Goal: Information Seeking & Learning: Learn about a topic

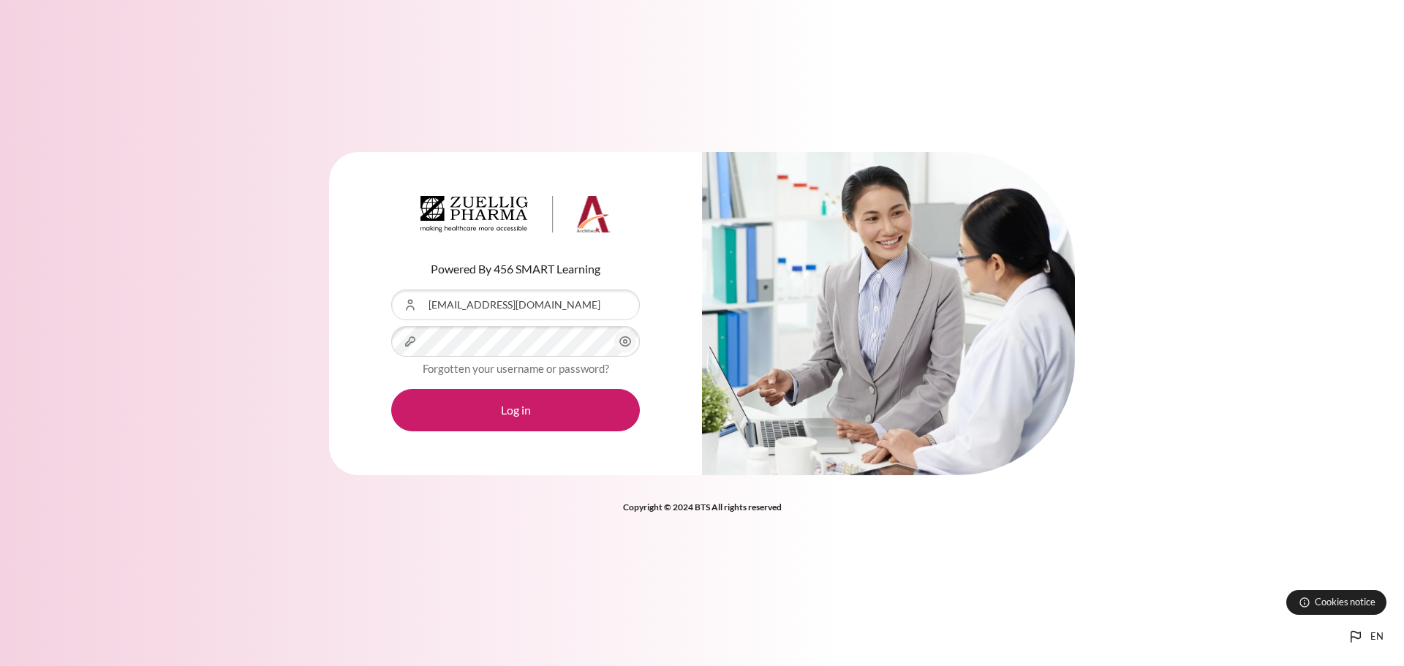
click at [618, 344] on icon "Content" at bounding box center [626, 342] width 18 height 18
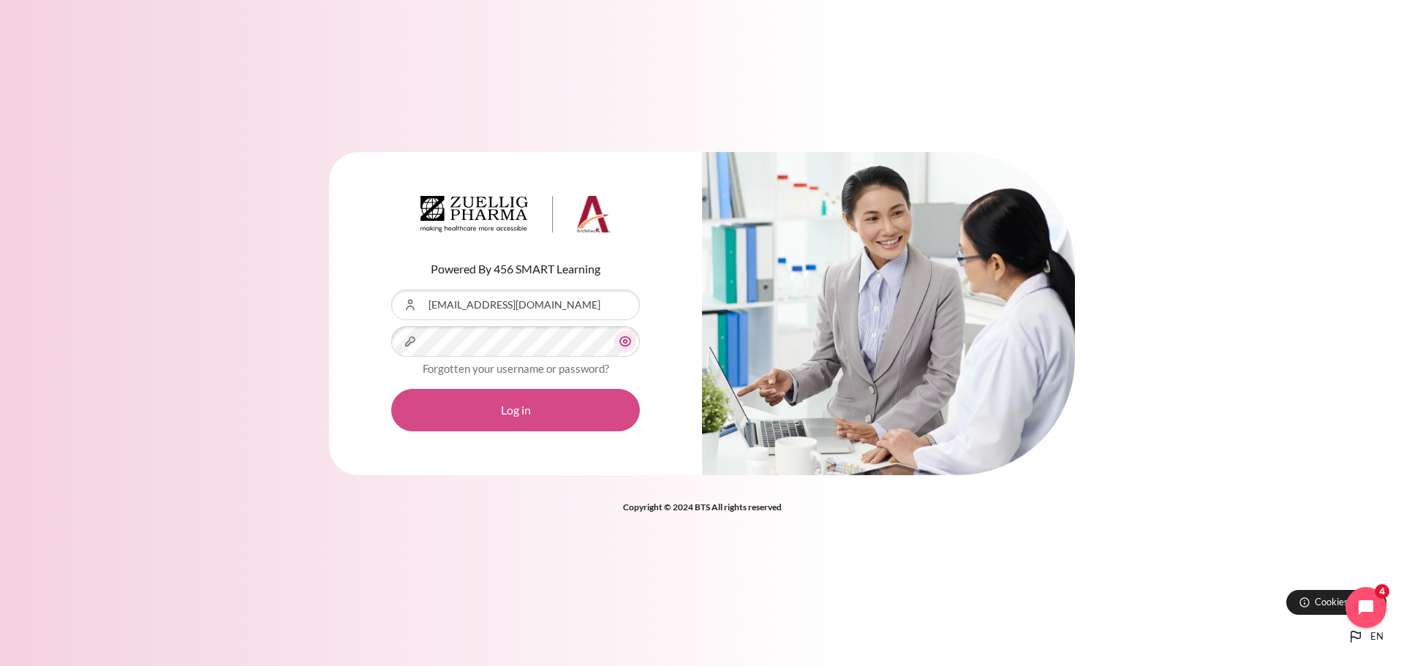
click at [536, 402] on button "Log in" at bounding box center [515, 410] width 249 height 42
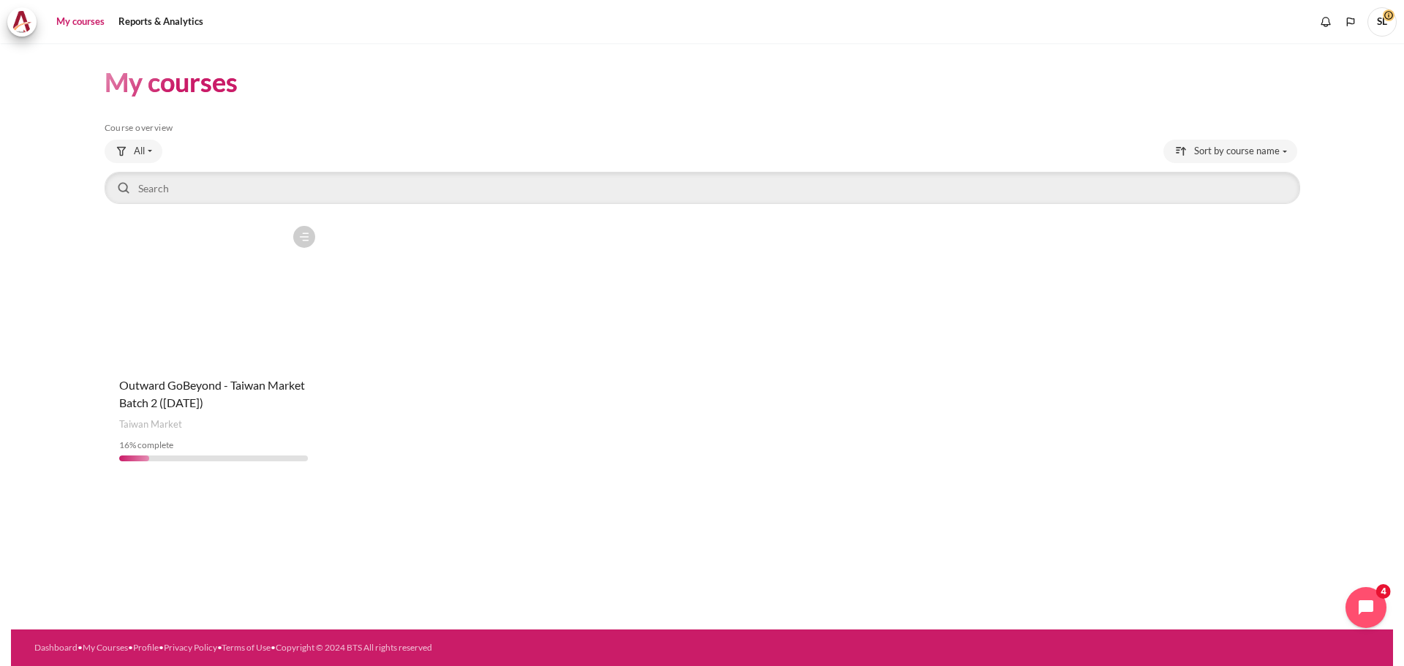
click at [268, 293] on figure "Content" at bounding box center [214, 292] width 218 height 146
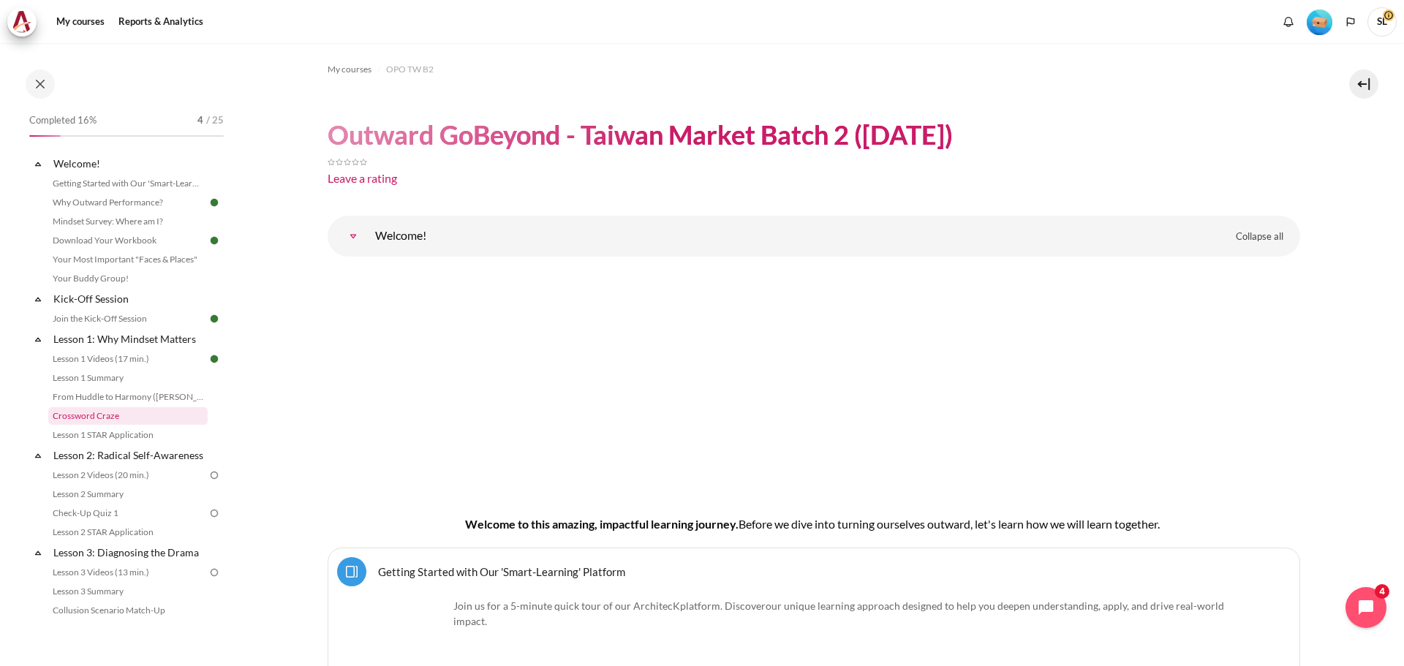
scroll to position [73, 0]
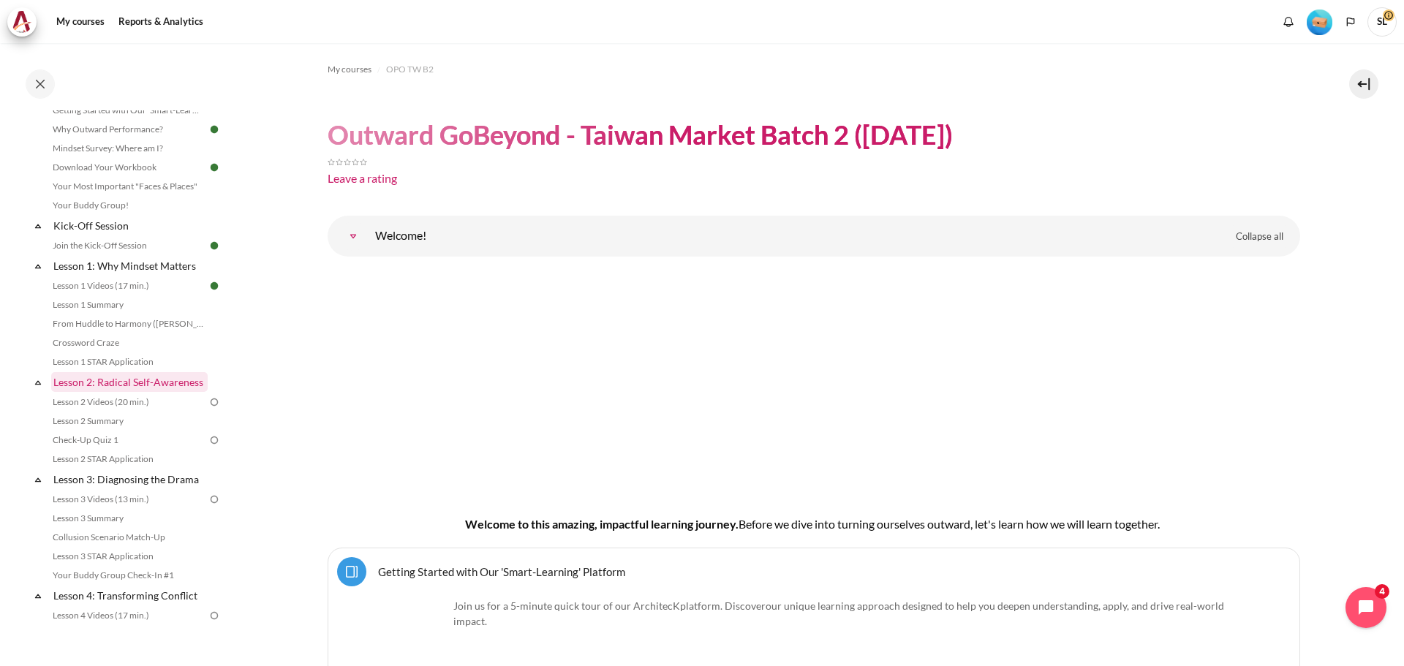
click at [102, 388] on link "Lesson 2: Radical Self-Awareness" at bounding box center [129, 382] width 157 height 20
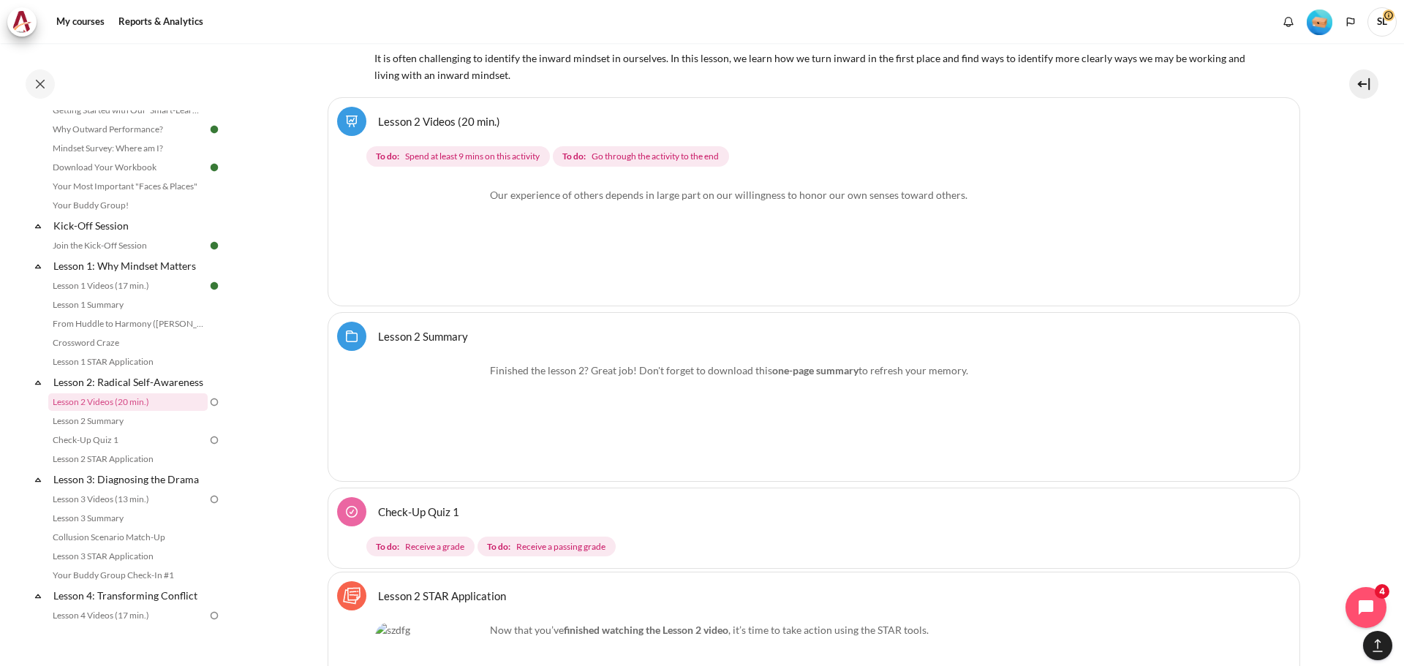
scroll to position [3684, 0]
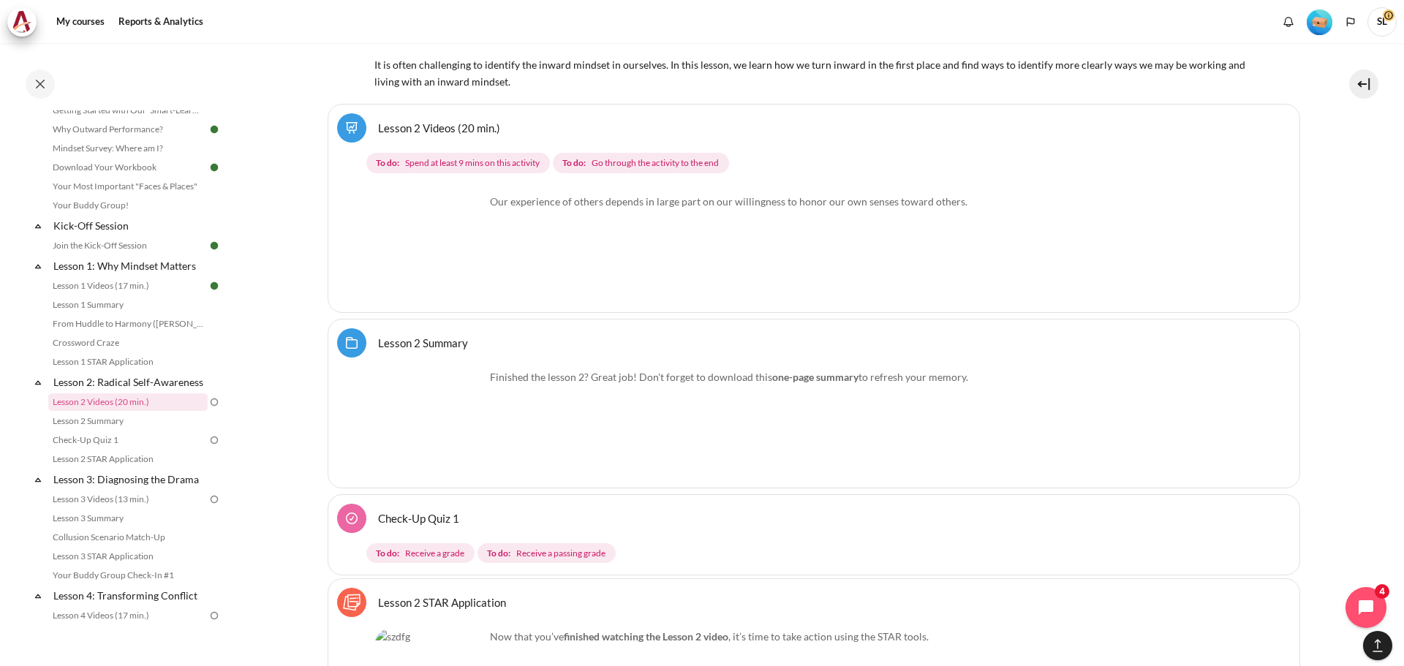
click at [451, 275] on img "Content" at bounding box center [430, 249] width 110 height 110
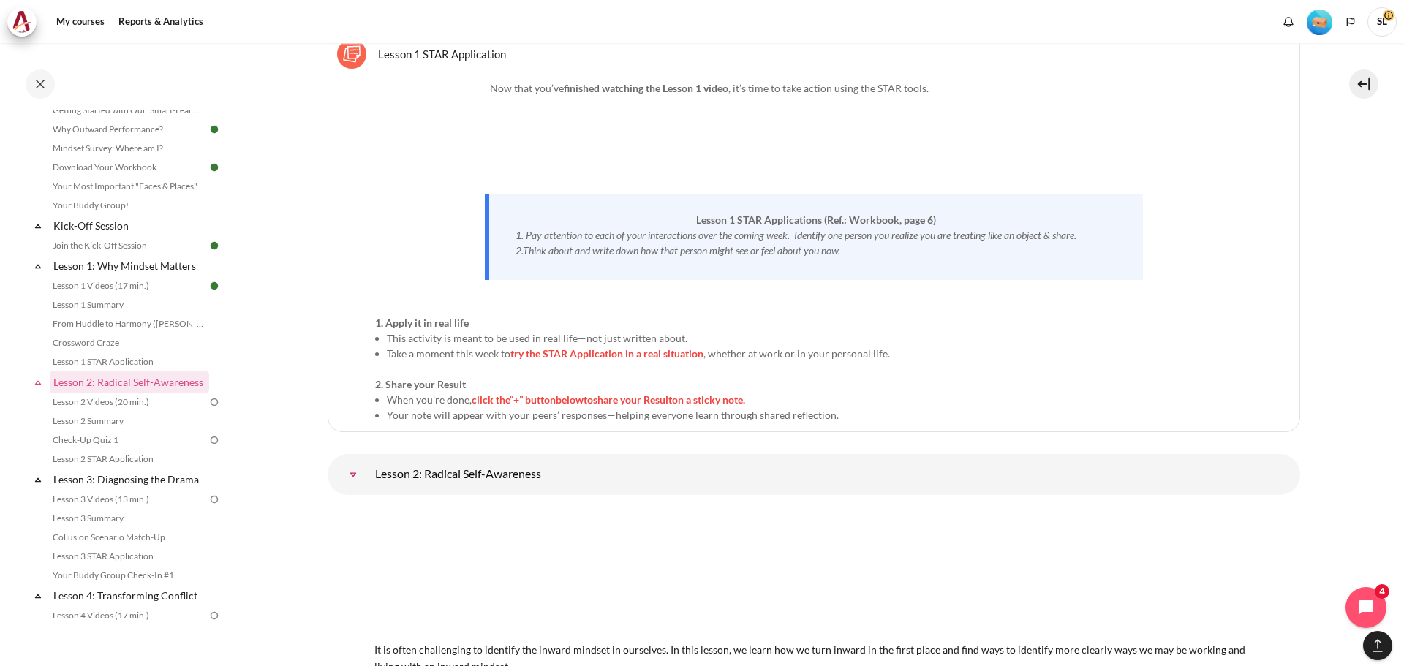
scroll to position [3391, 0]
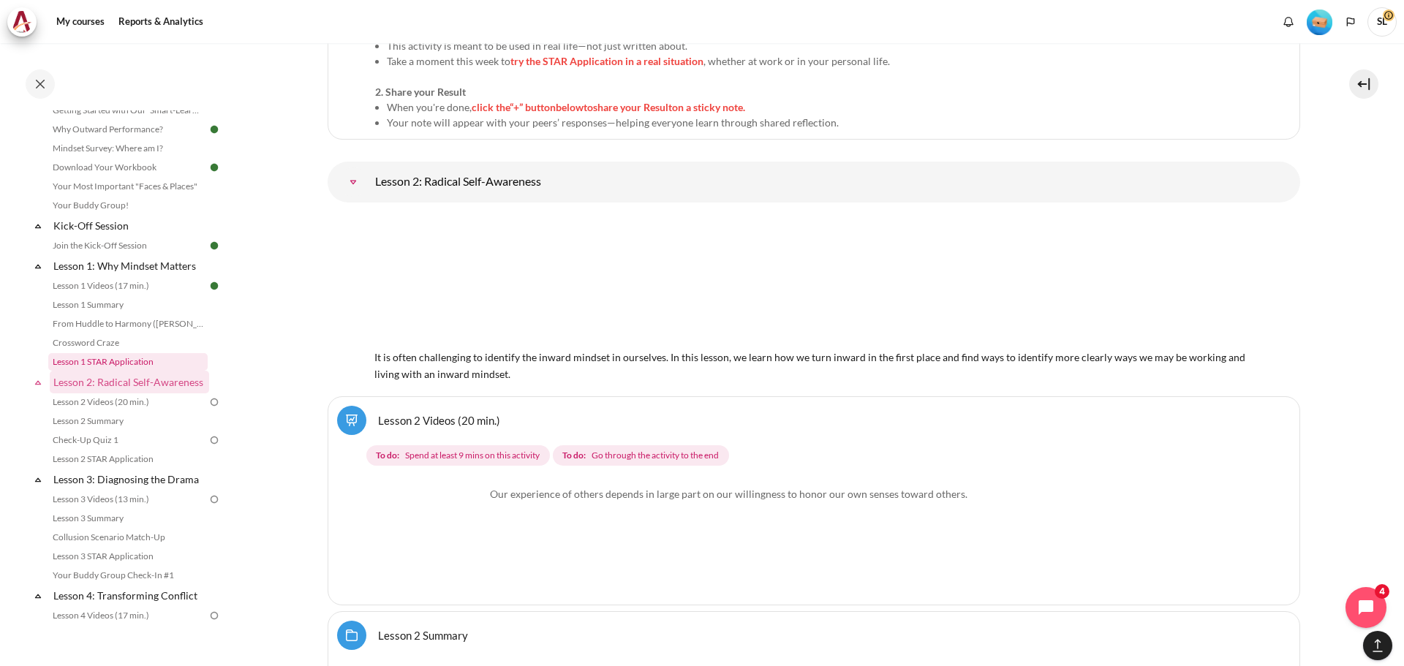
click at [137, 360] on link "Lesson 1 STAR Application" at bounding box center [127, 362] width 159 height 18
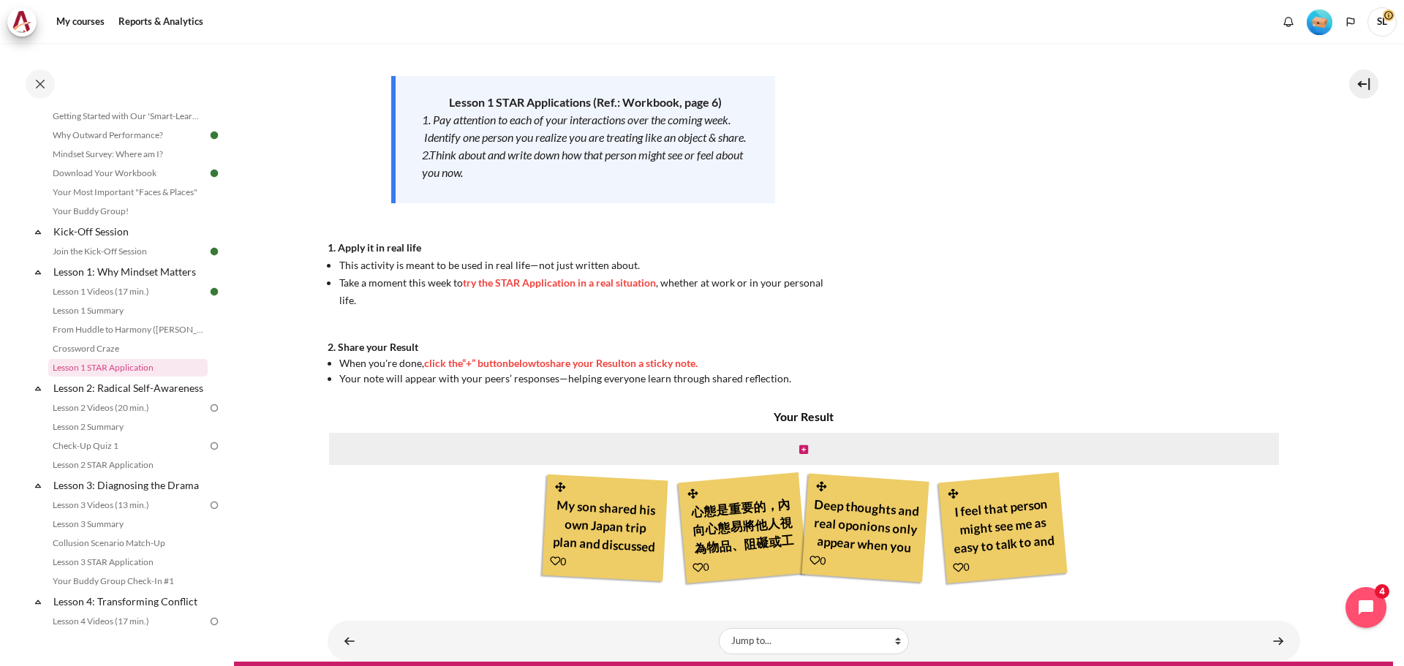
scroll to position [241, 0]
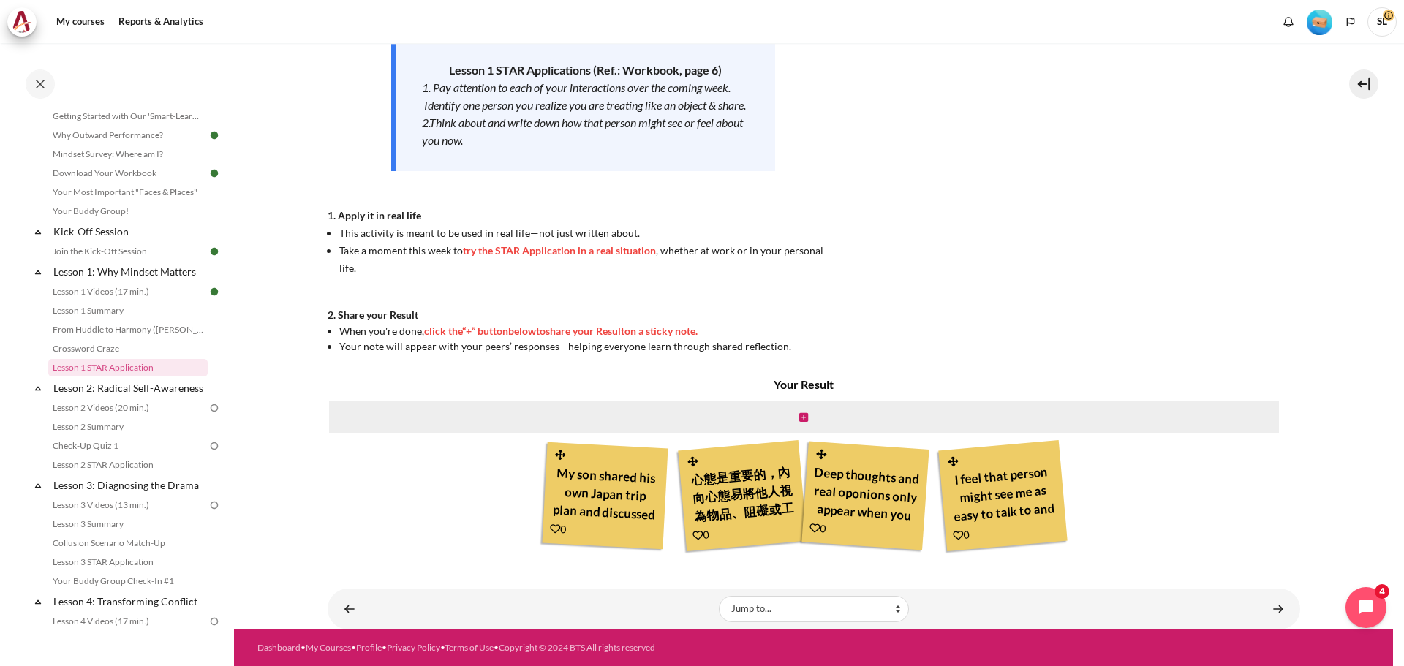
click at [832, 532] on div "Content" at bounding box center [863, 531] width 107 height 23
click at [694, 533] on icon "Content" at bounding box center [698, 535] width 11 height 11
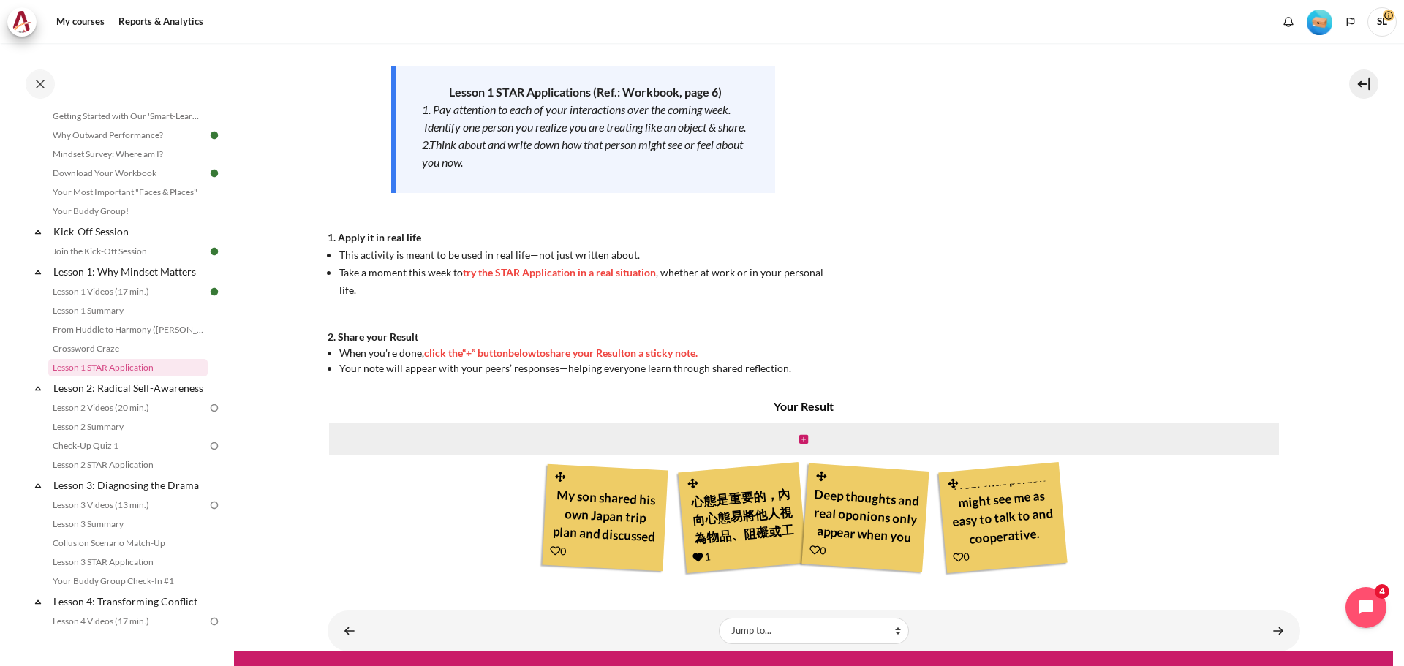
scroll to position [53, 0]
click at [802, 437] on icon "Content" at bounding box center [804, 440] width 9 height 10
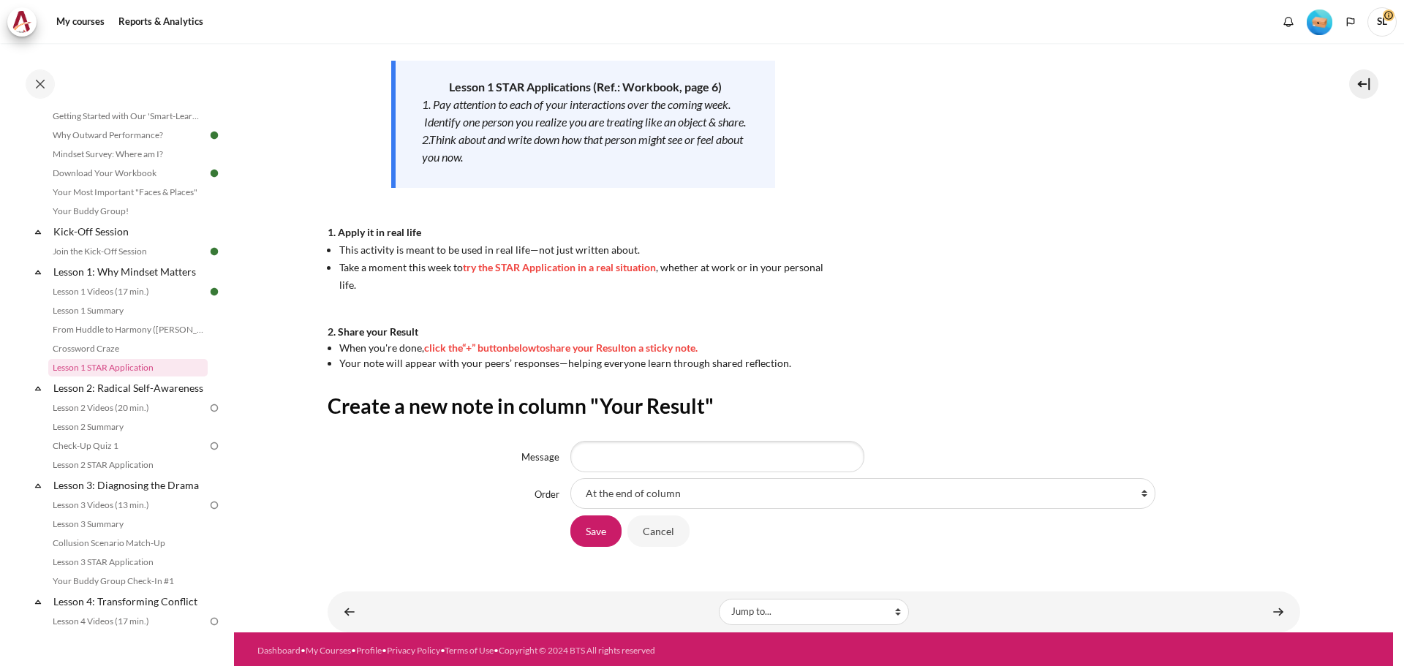
scroll to position [227, 0]
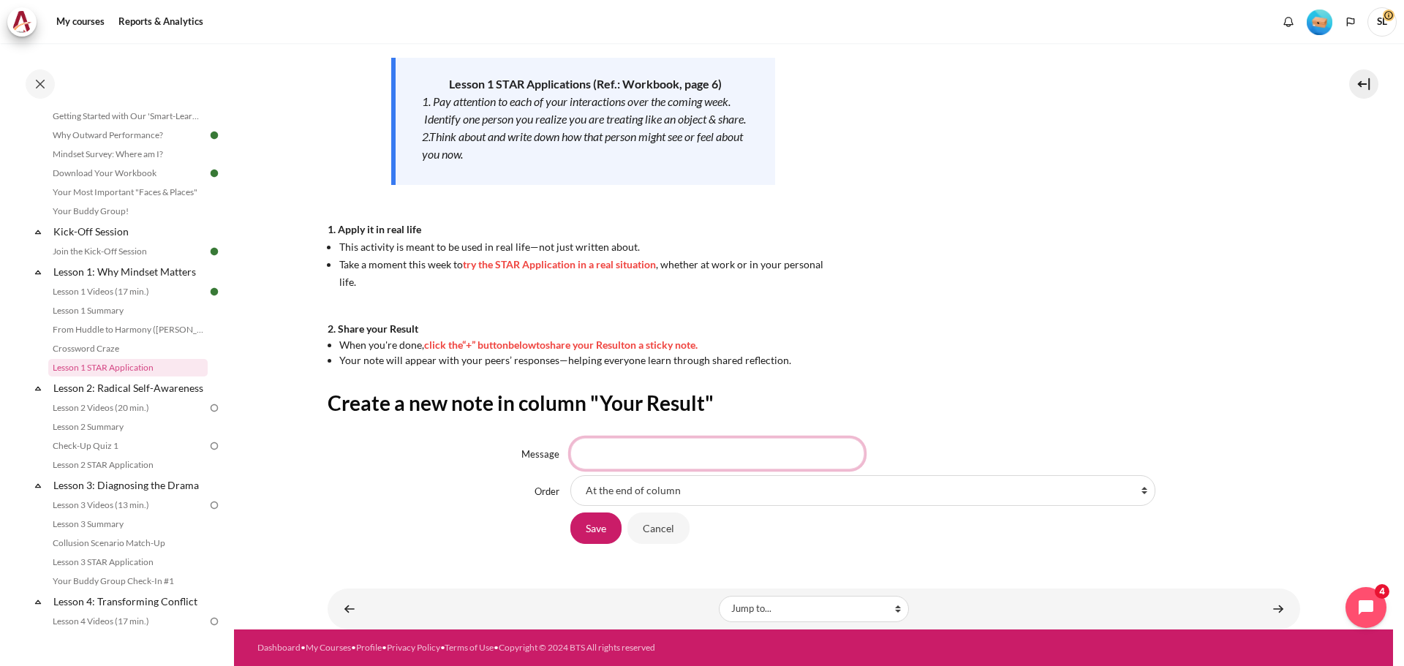
click at [602, 455] on input "Message" at bounding box center [718, 453] width 294 height 31
click at [651, 461] on input "Message" at bounding box center [718, 453] width 294 height 31
drag, startPoint x: 708, startPoint y: 455, endPoint x: 742, endPoint y: 458, distance: 33.8
click at [742, 458] on input "Changing mindset enhance mindset and collaboration" at bounding box center [718, 453] width 294 height 31
type input "Changing mindset enhance energy and collaboration"
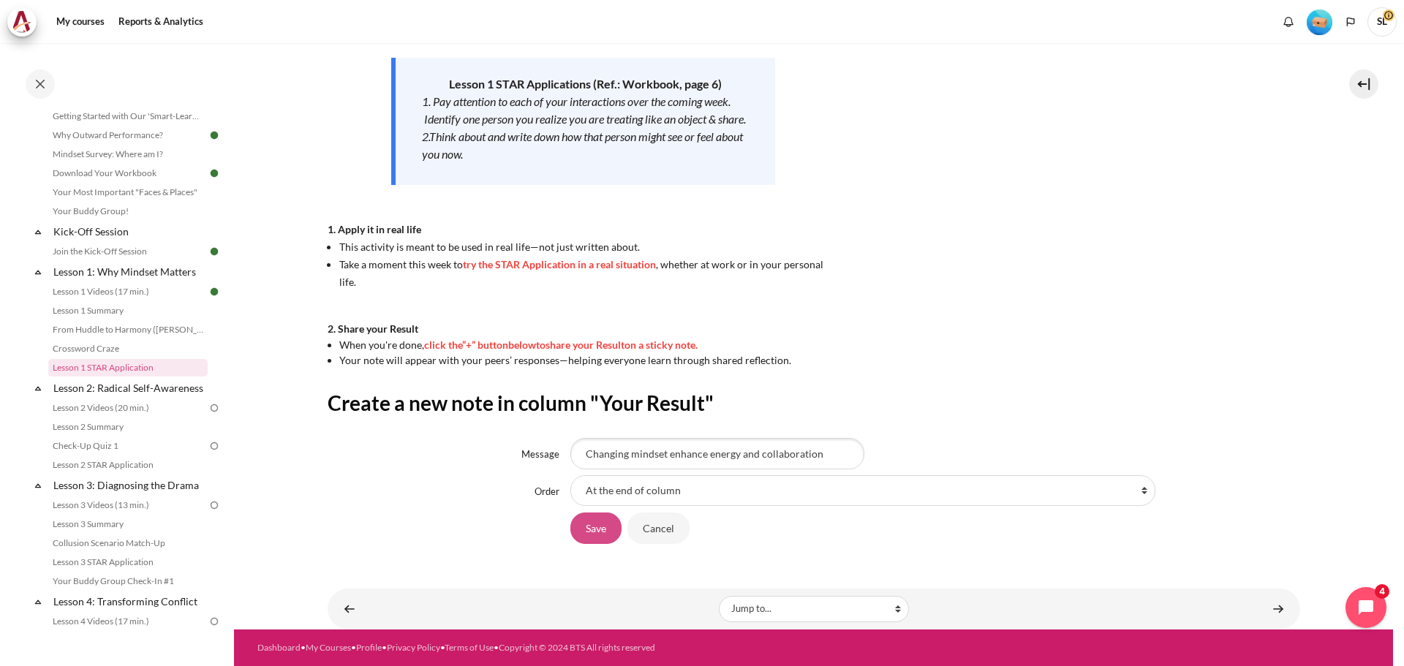
click at [599, 534] on input "Save" at bounding box center [596, 528] width 51 height 31
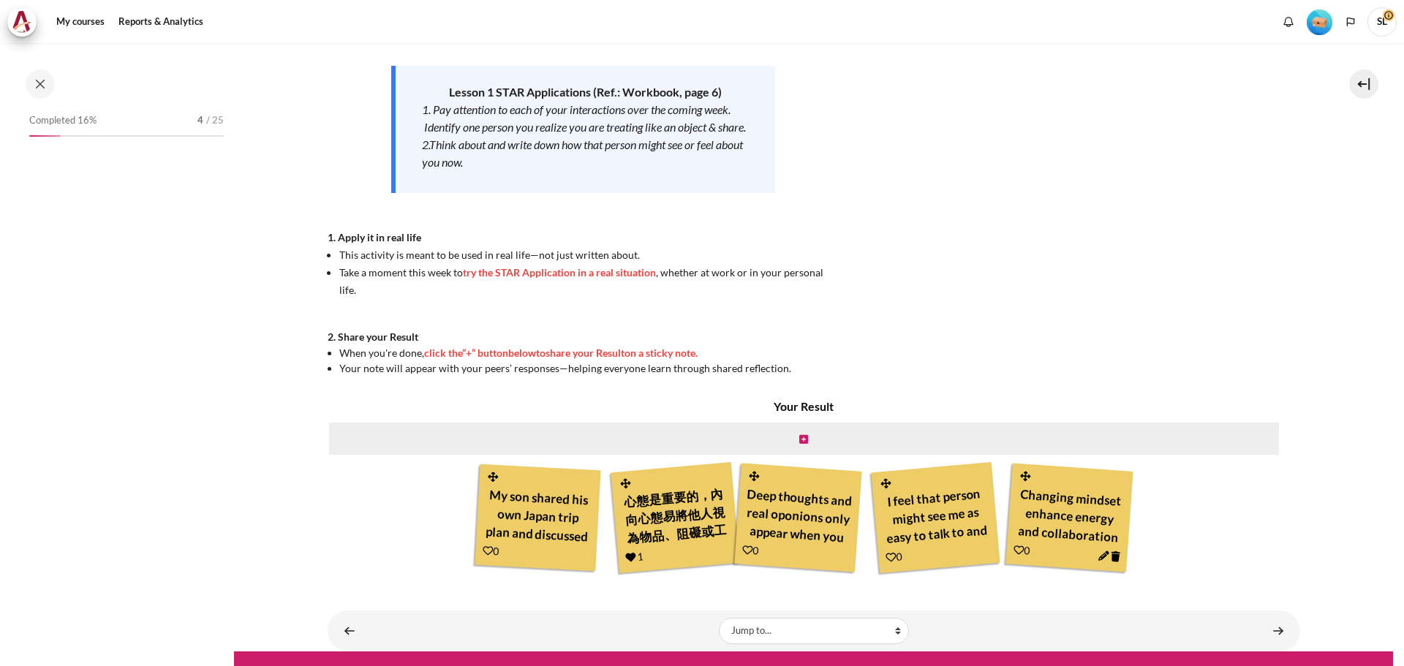
scroll to position [67, 0]
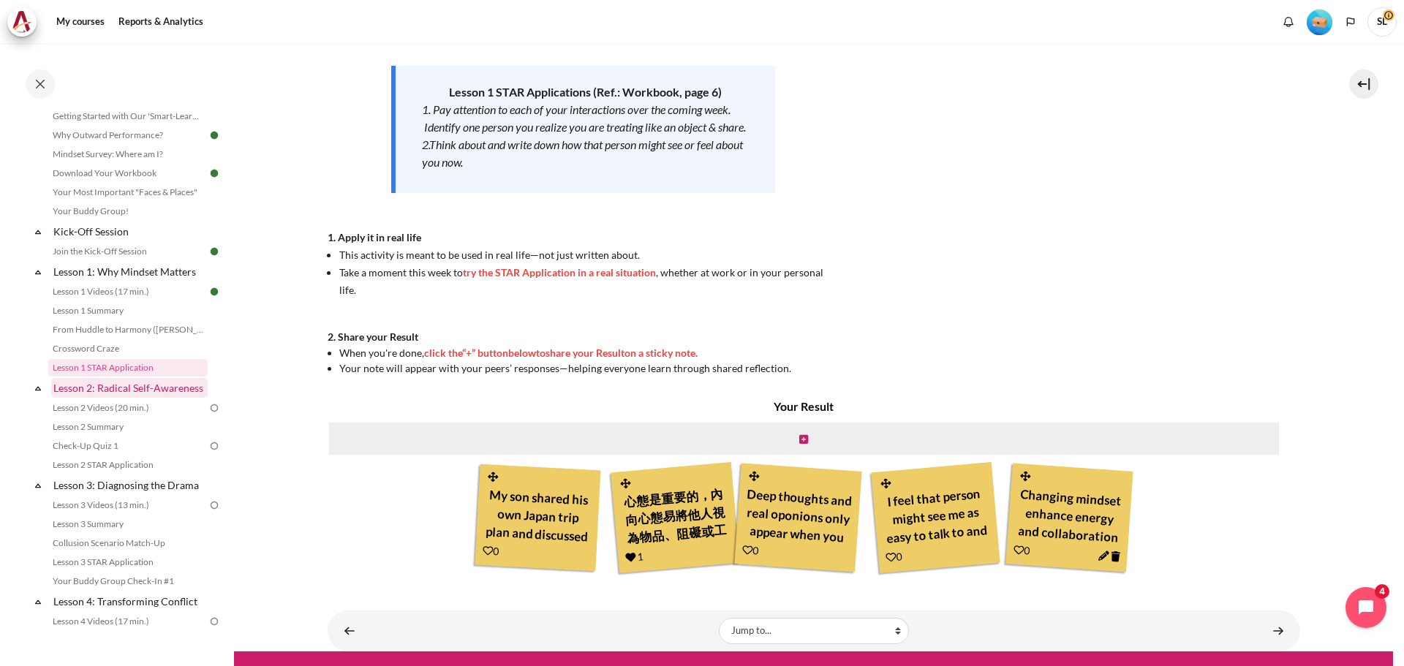
click at [114, 395] on link "Lesson 2: Radical Self-Awareness" at bounding box center [129, 388] width 157 height 20
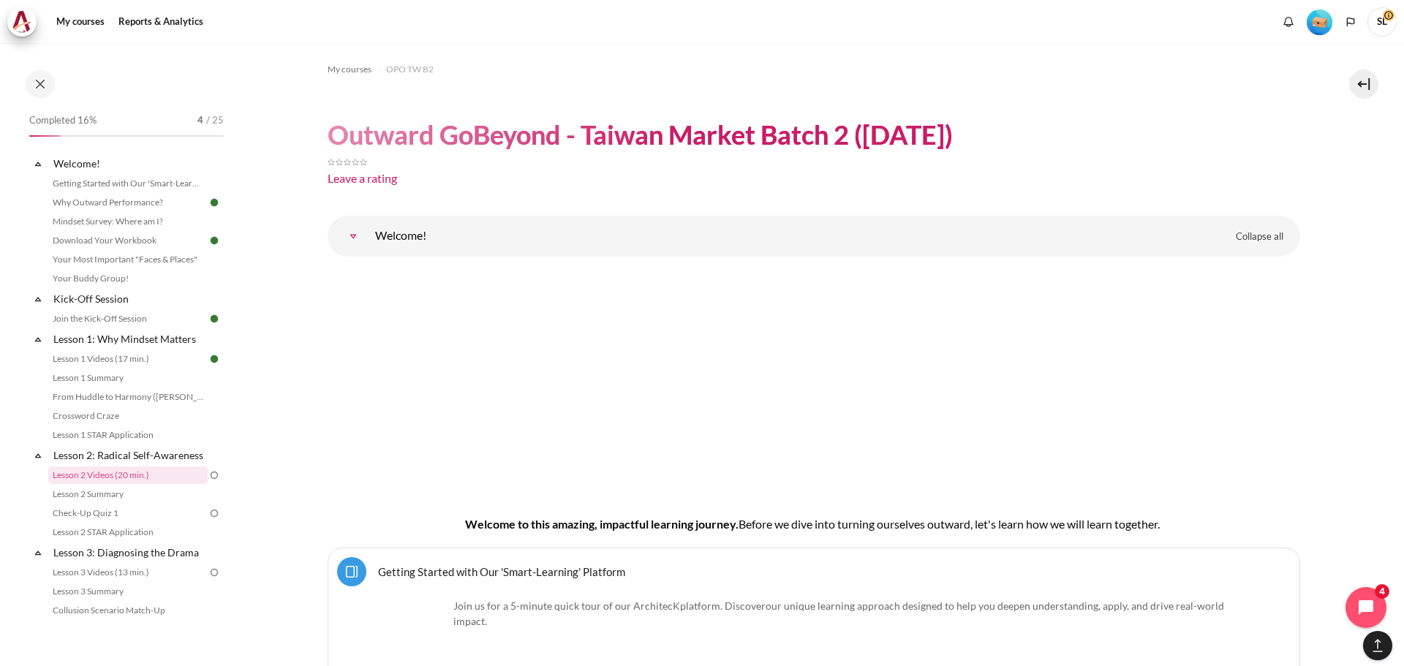
scroll to position [276, 0]
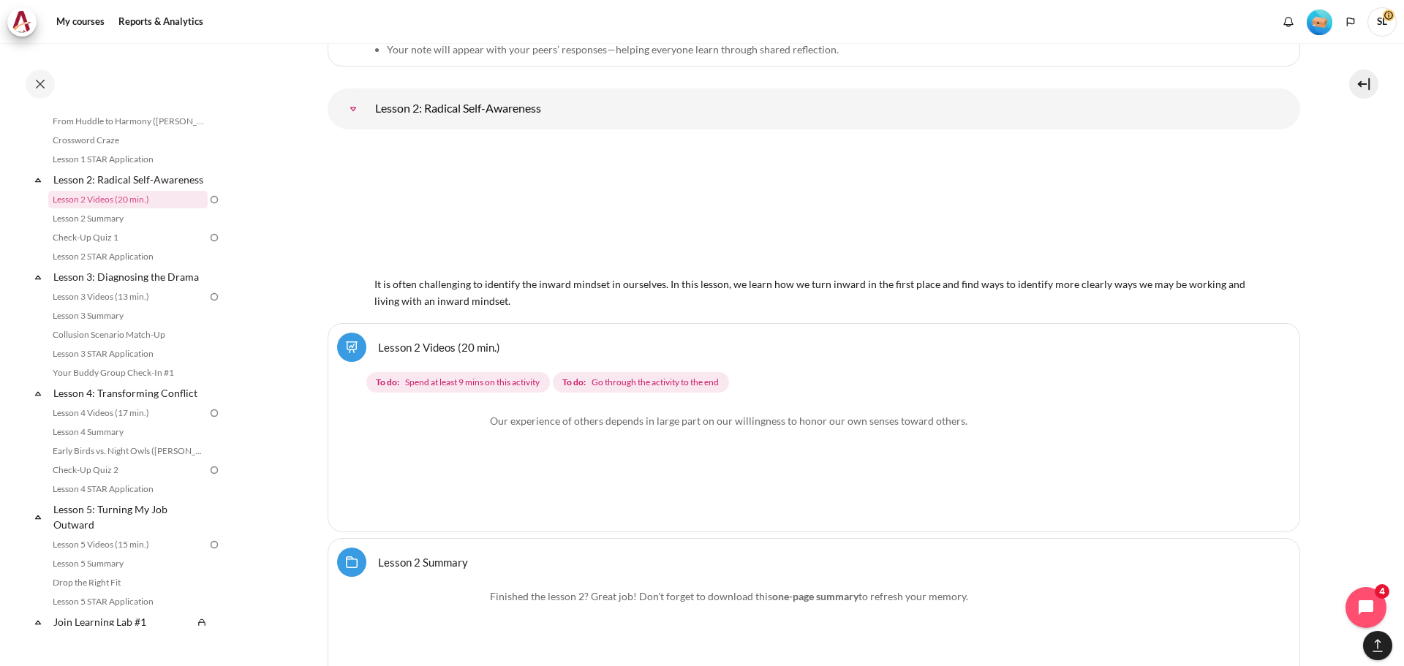
click at [447, 343] on link "Lesson 2 Videos (20 min.)" at bounding box center [439, 347] width 122 height 14
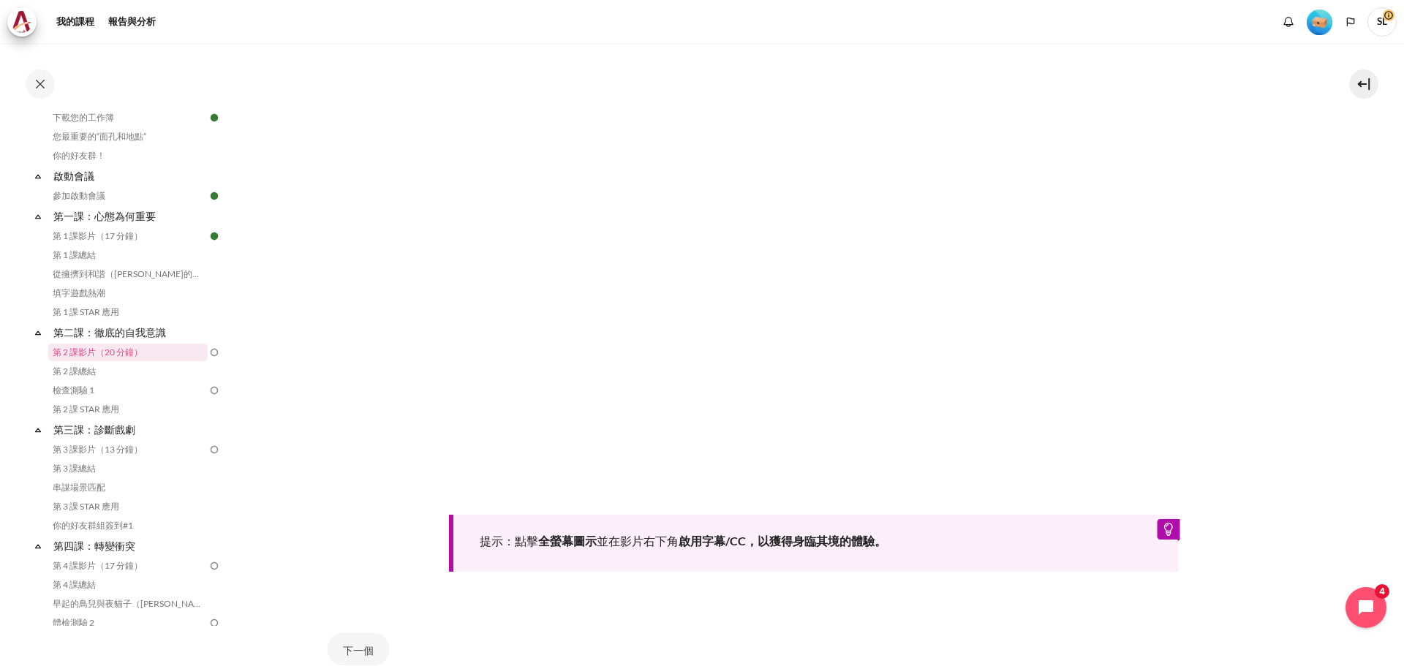
scroll to position [553, 0]
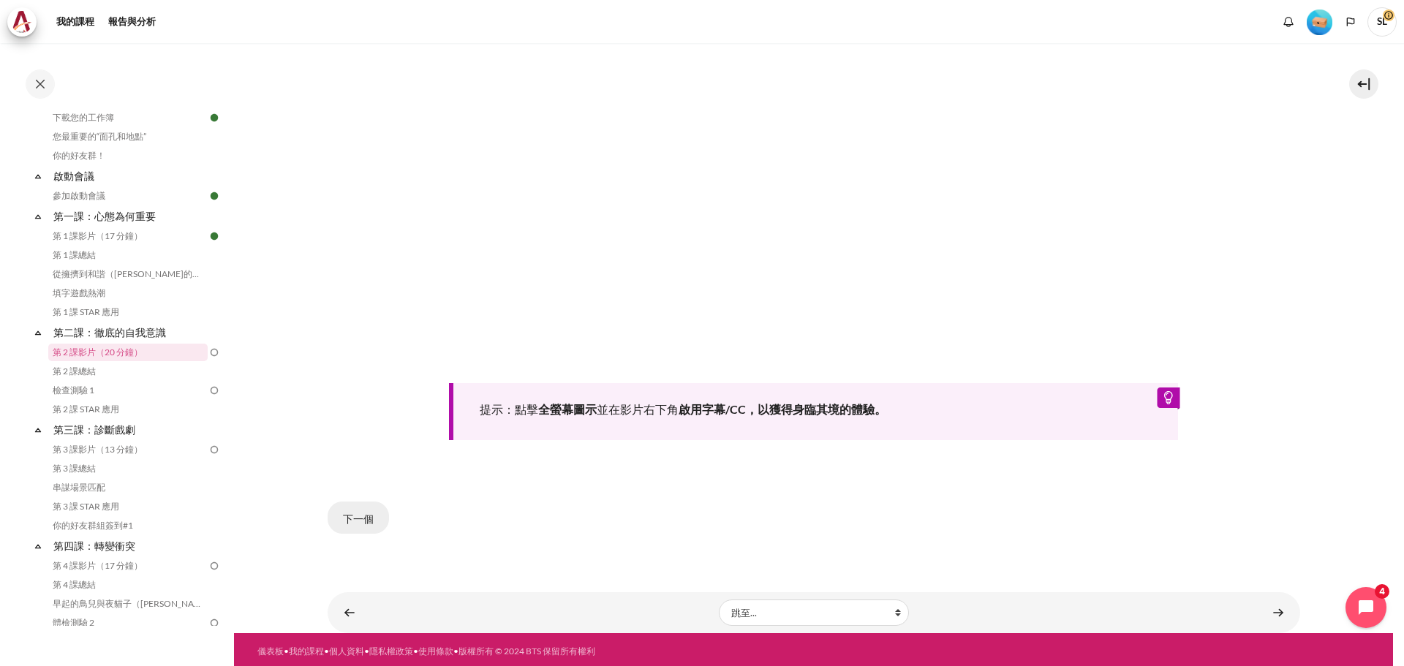
click at [354, 518] on font "下一個" at bounding box center [358, 519] width 31 height 12
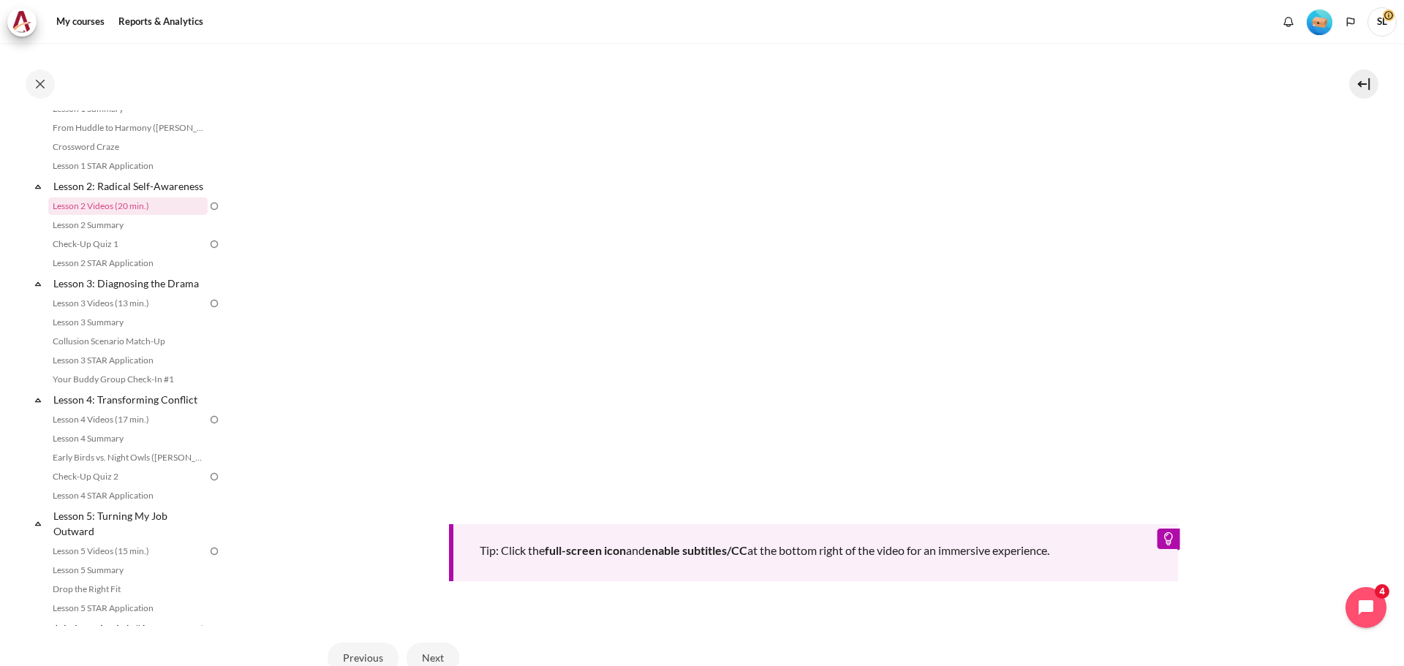
scroll to position [595, 0]
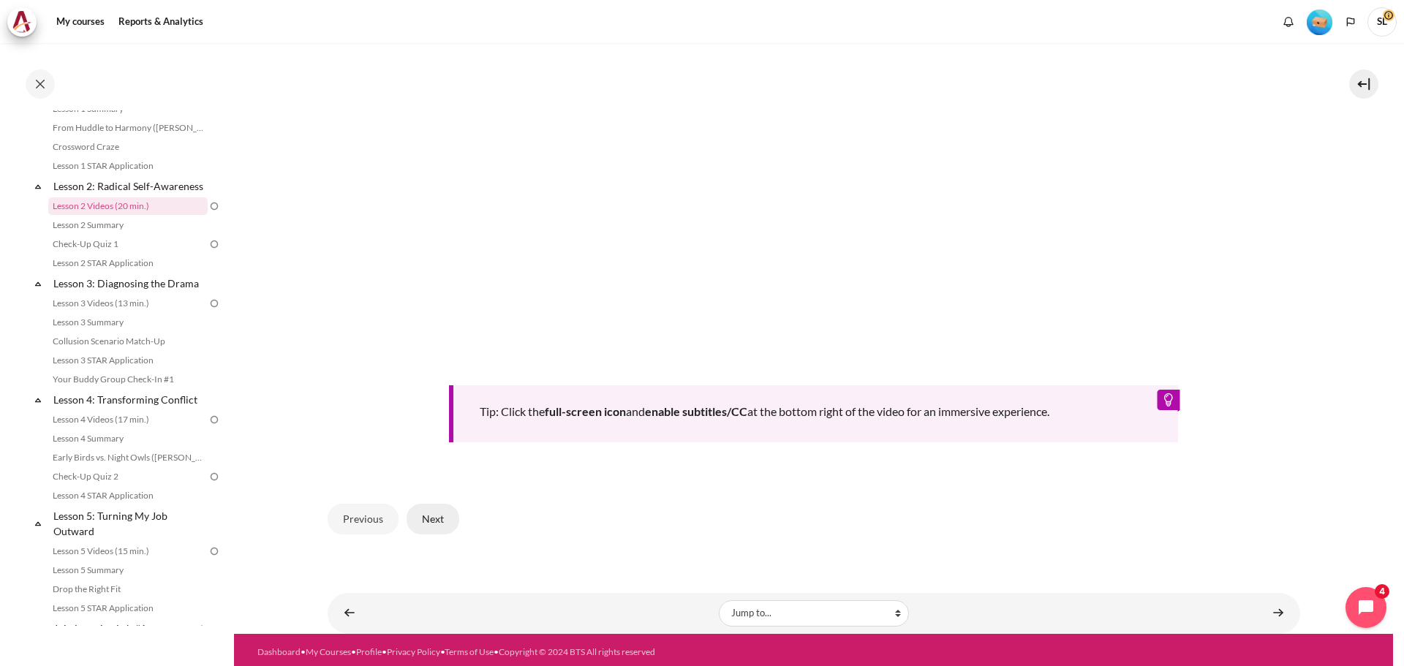
click at [428, 515] on button "Next" at bounding box center [433, 519] width 53 height 31
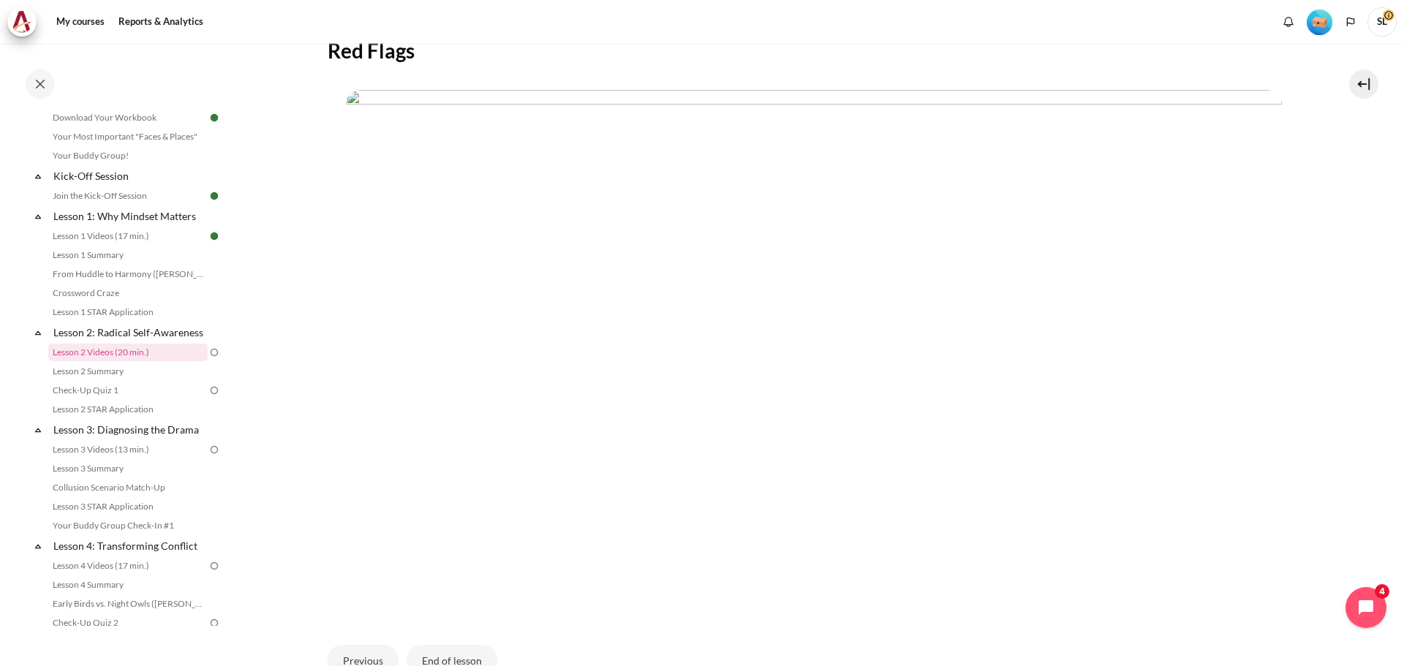
scroll to position [281, 0]
